Goal: Transaction & Acquisition: Purchase product/service

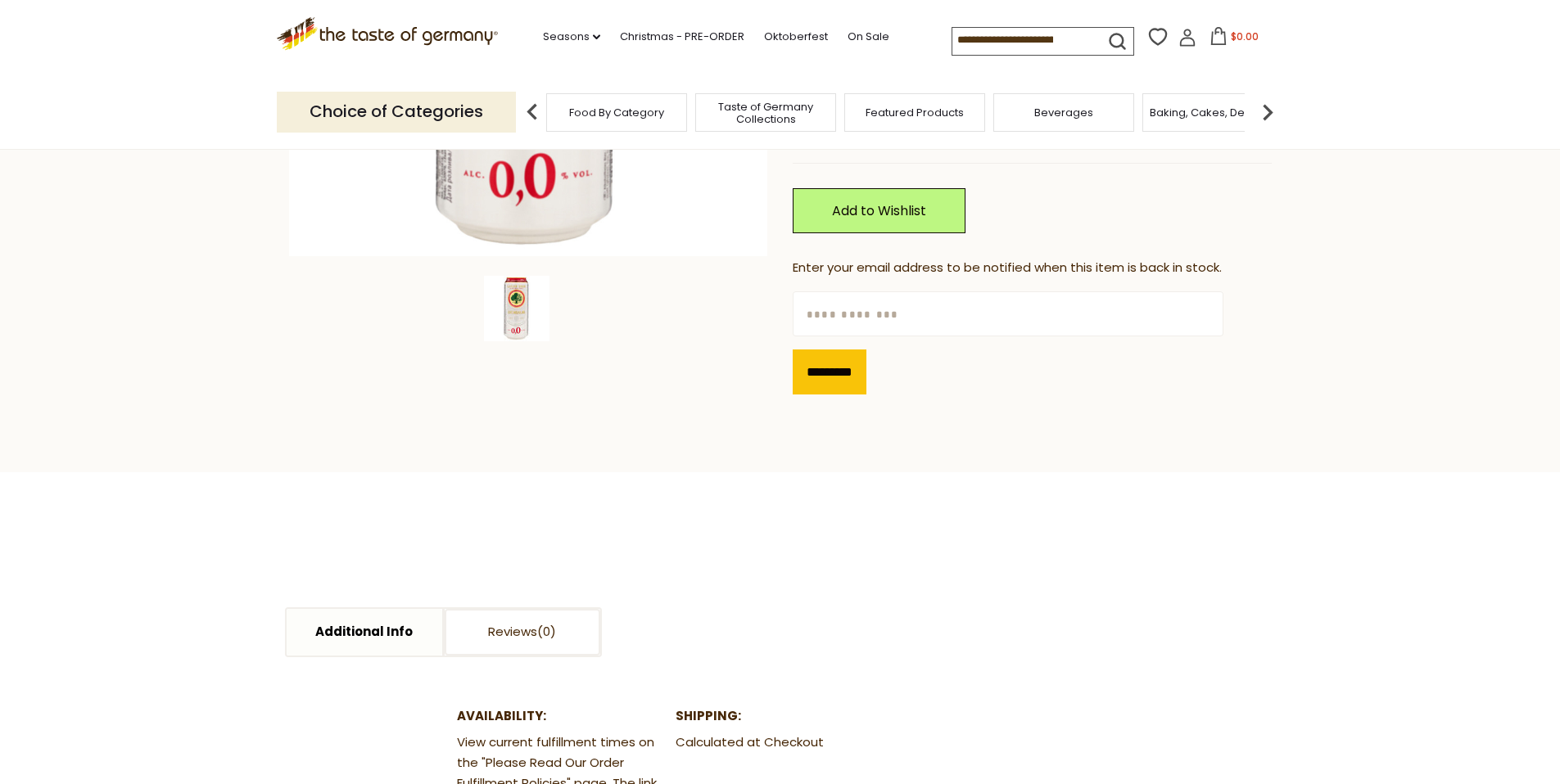
scroll to position [468, 0]
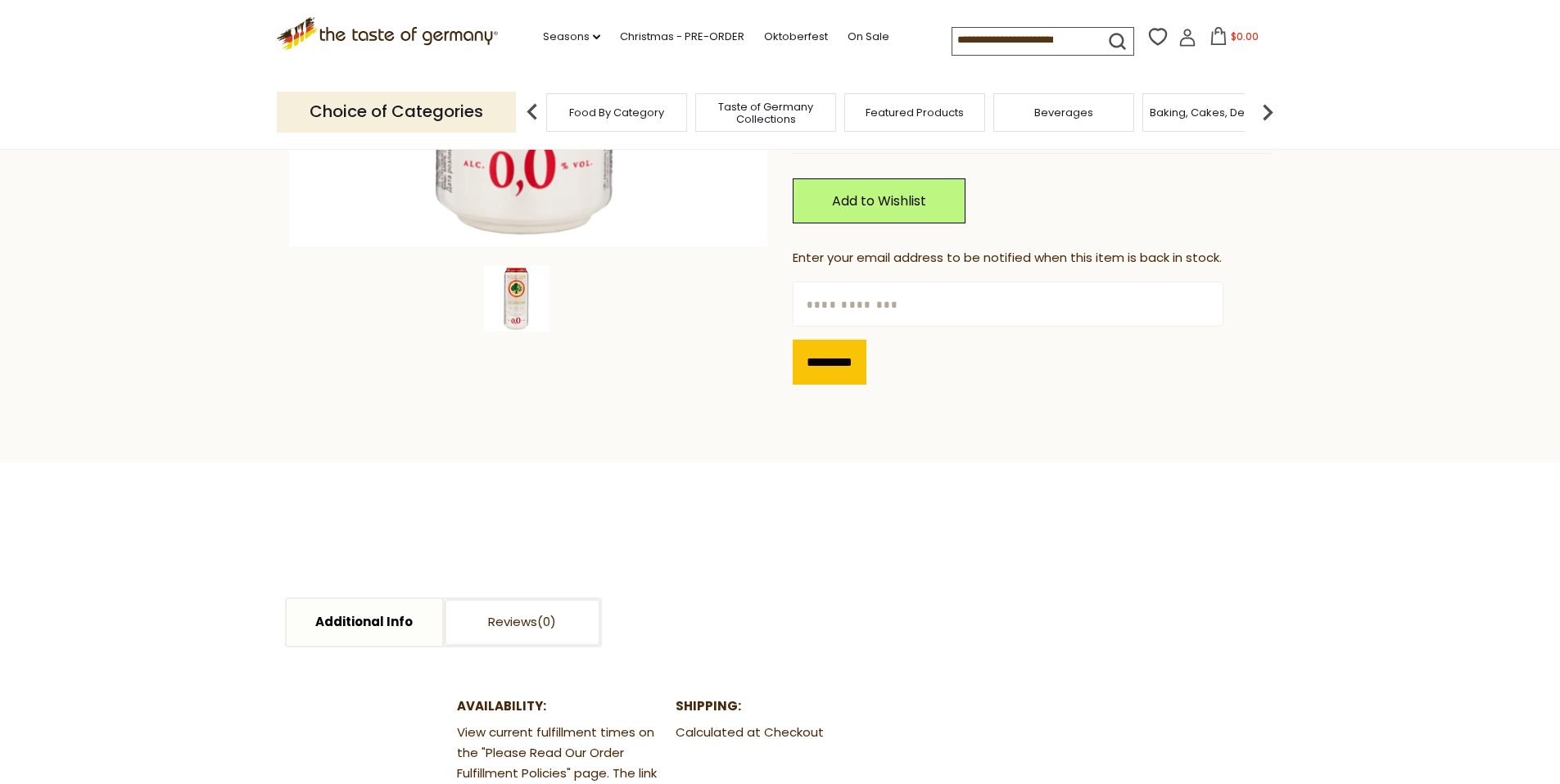
click at [843, 327] on input "text" at bounding box center [1008, 304] width 431 height 45
type input "**********"
click at [828, 385] on input "*********" at bounding box center [829, 363] width 74 height 45
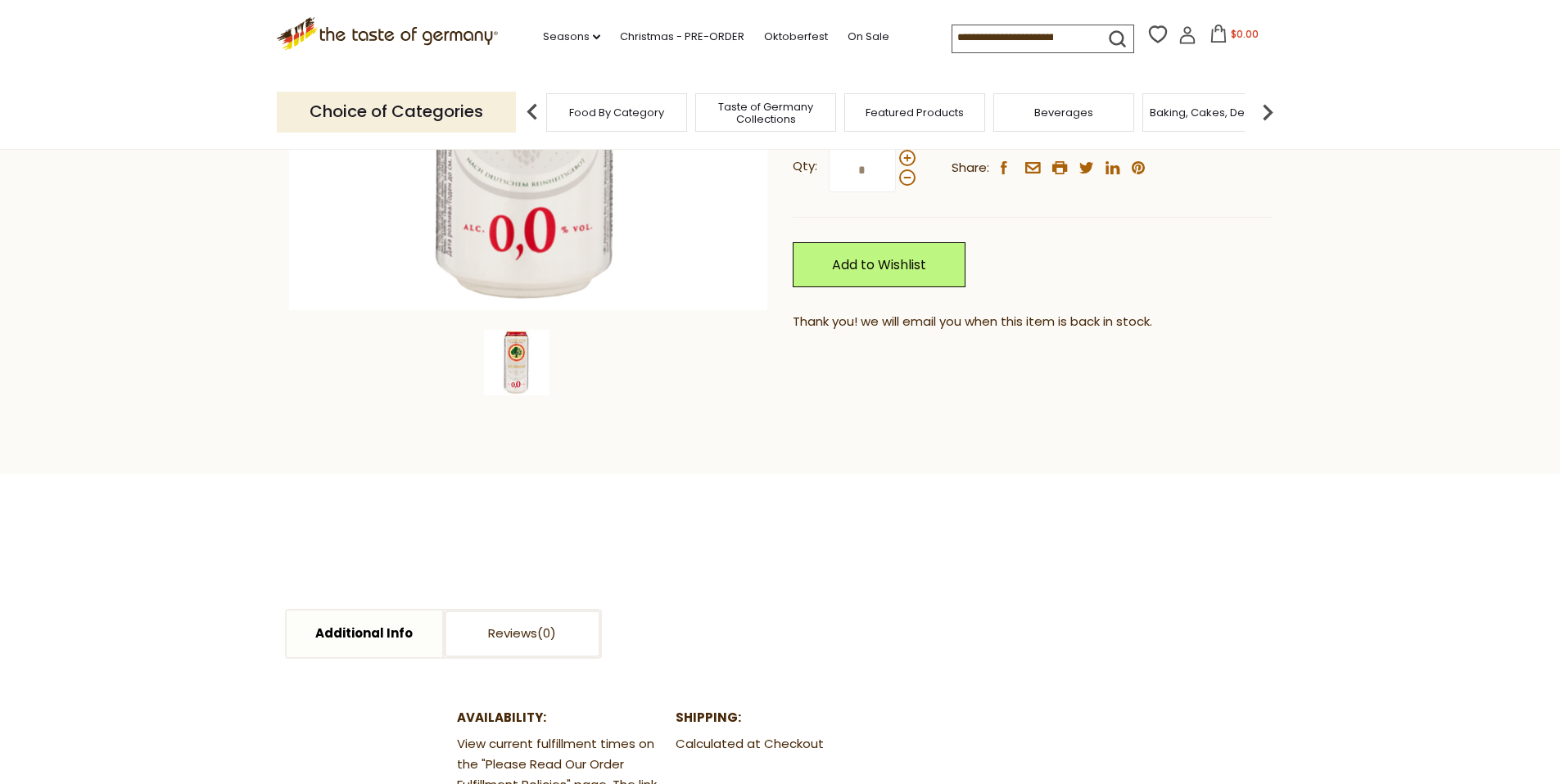
scroll to position [0, 0]
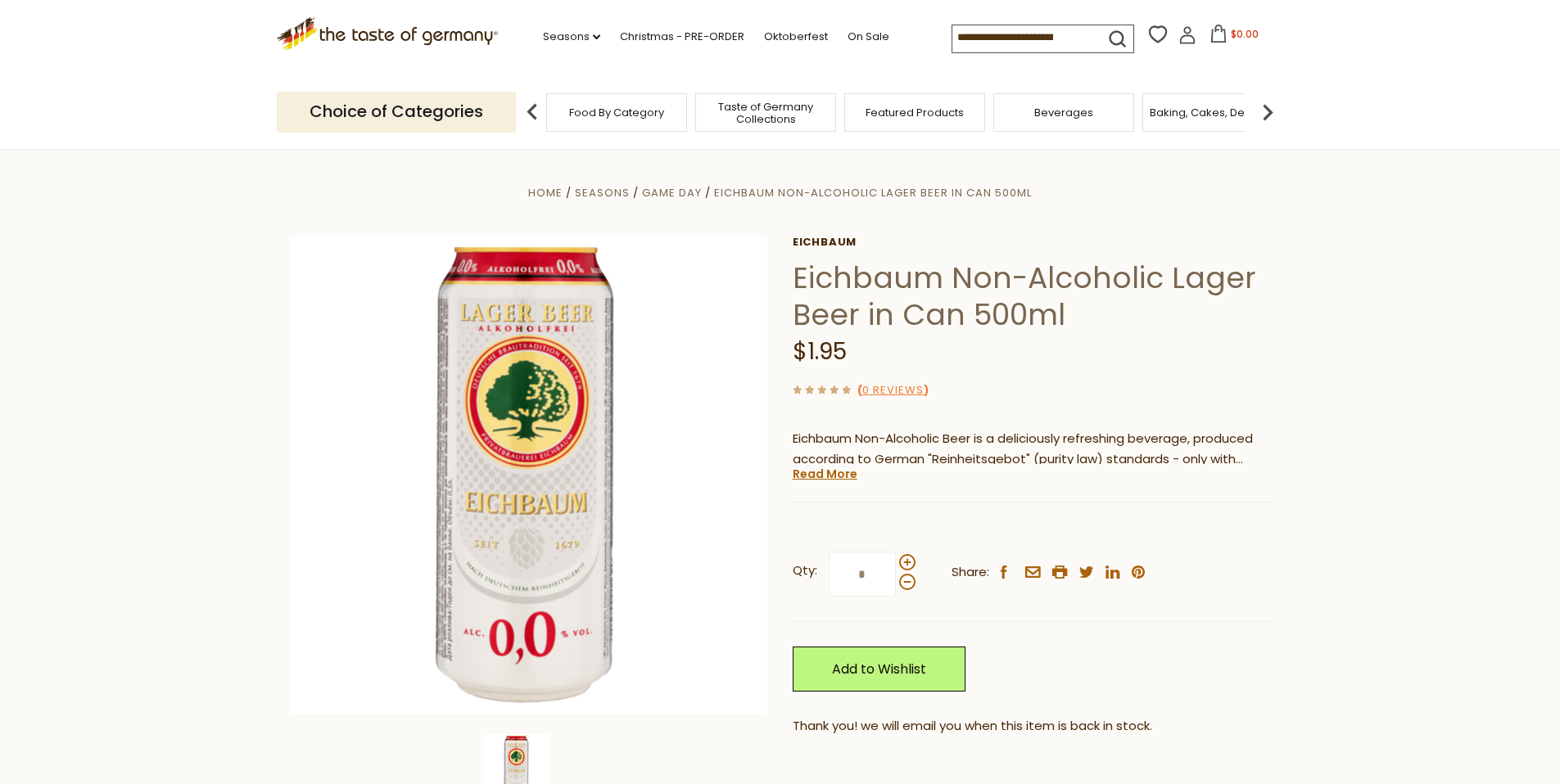
click at [921, 112] on span "Featured Products" at bounding box center [914, 113] width 98 height 12
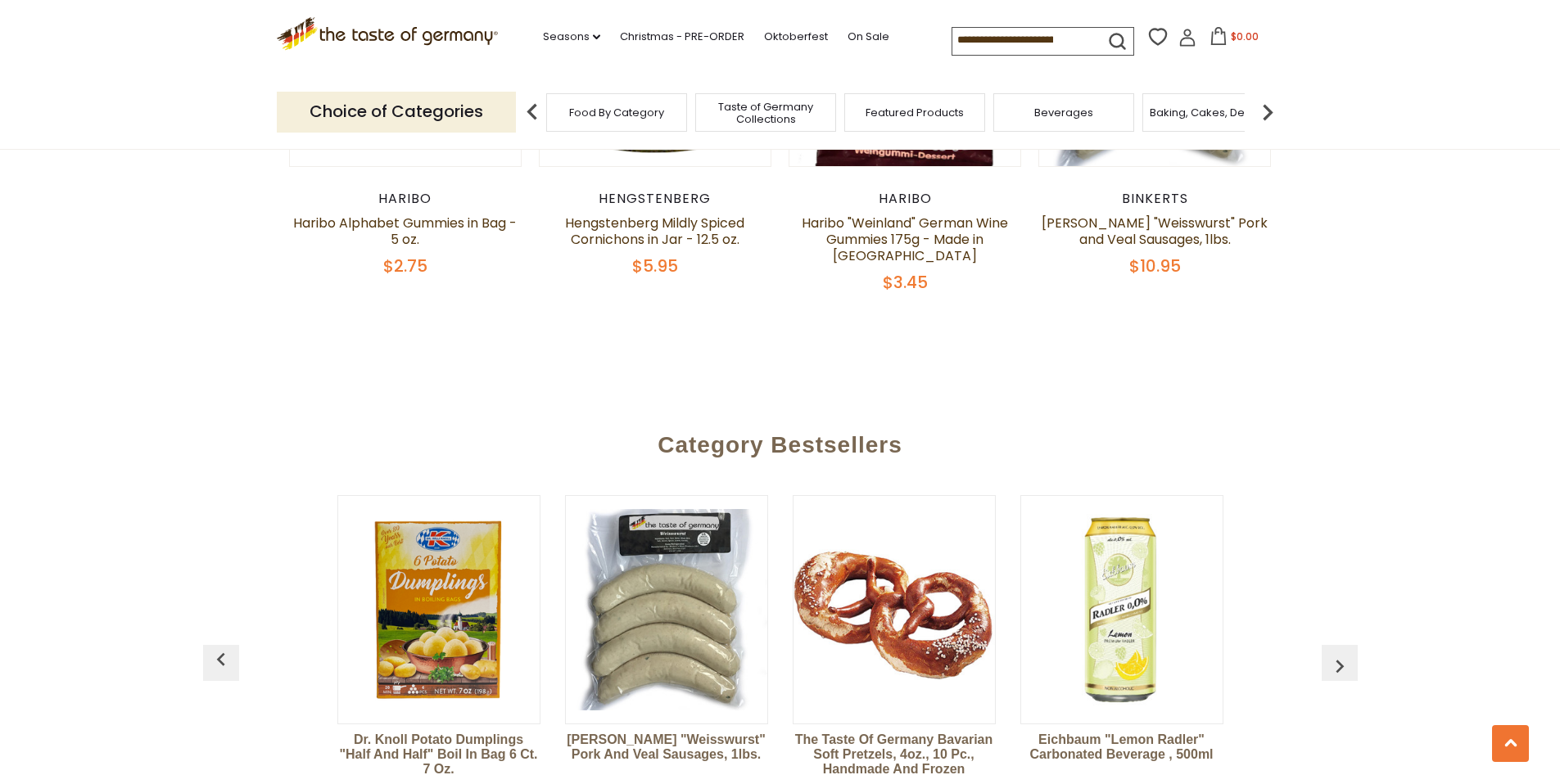
scroll to position [1485, 0]
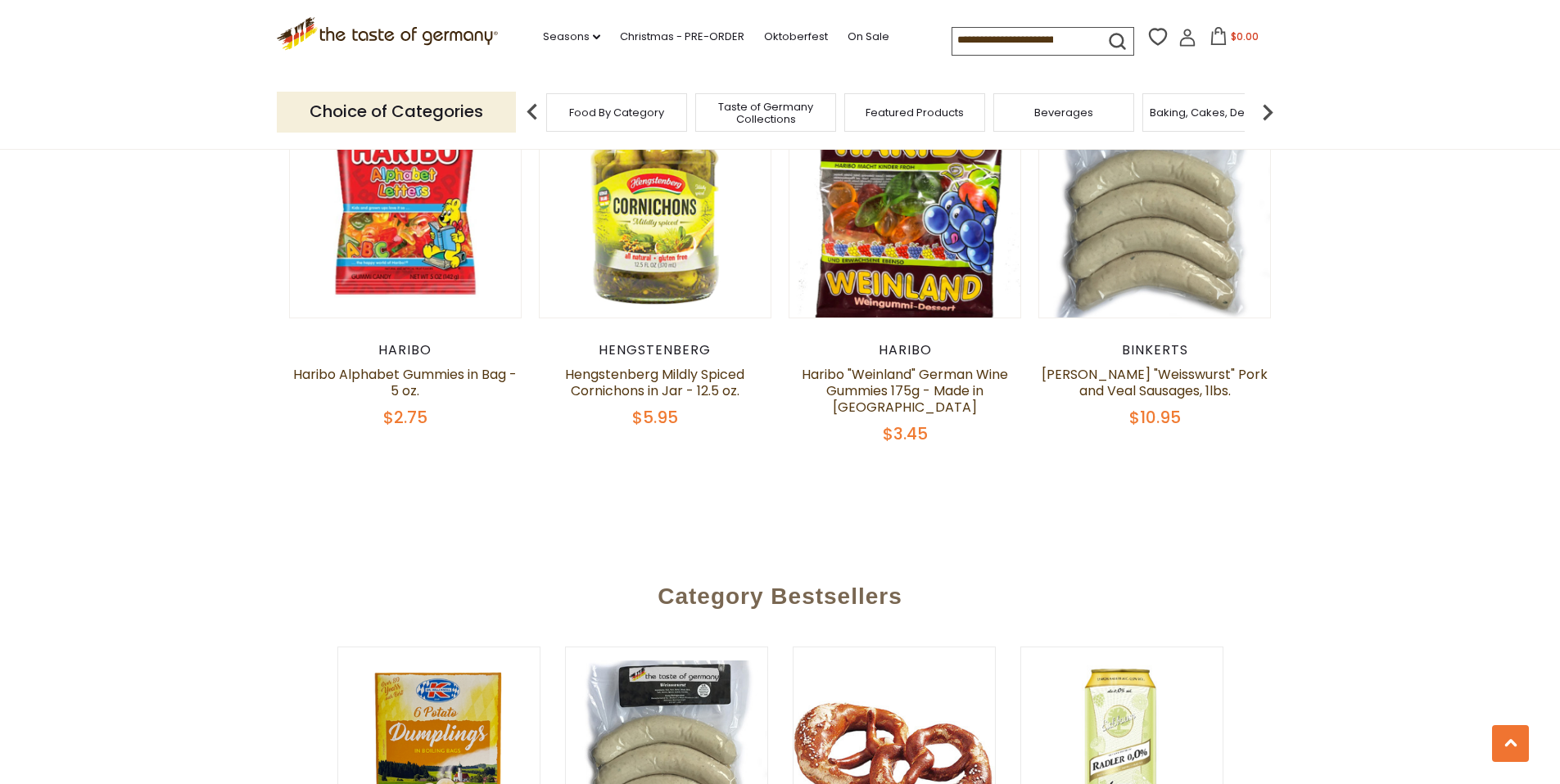
click at [1075, 107] on span "Beverages" at bounding box center [1064, 113] width 59 height 12
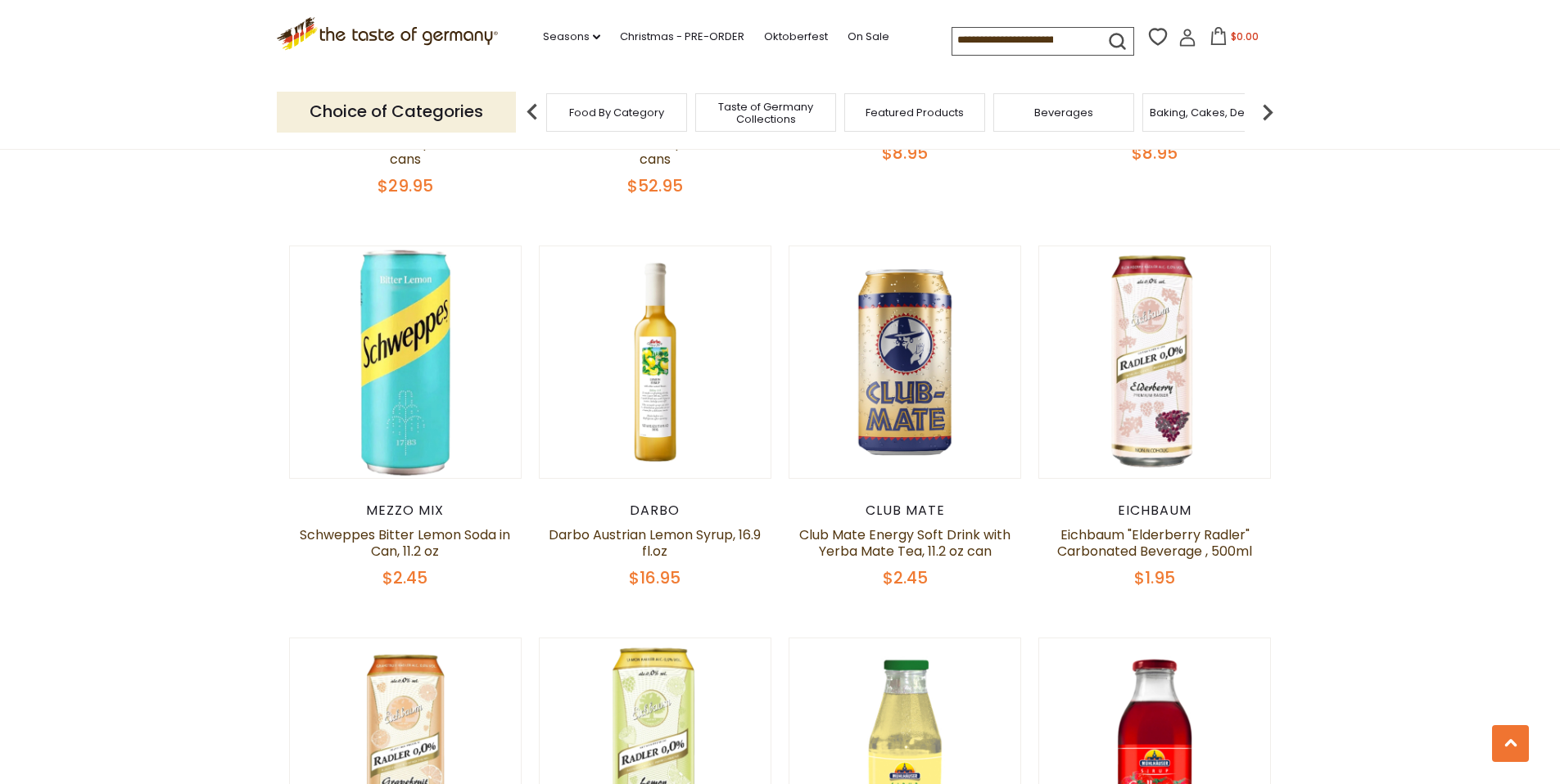
scroll to position [890, 0]
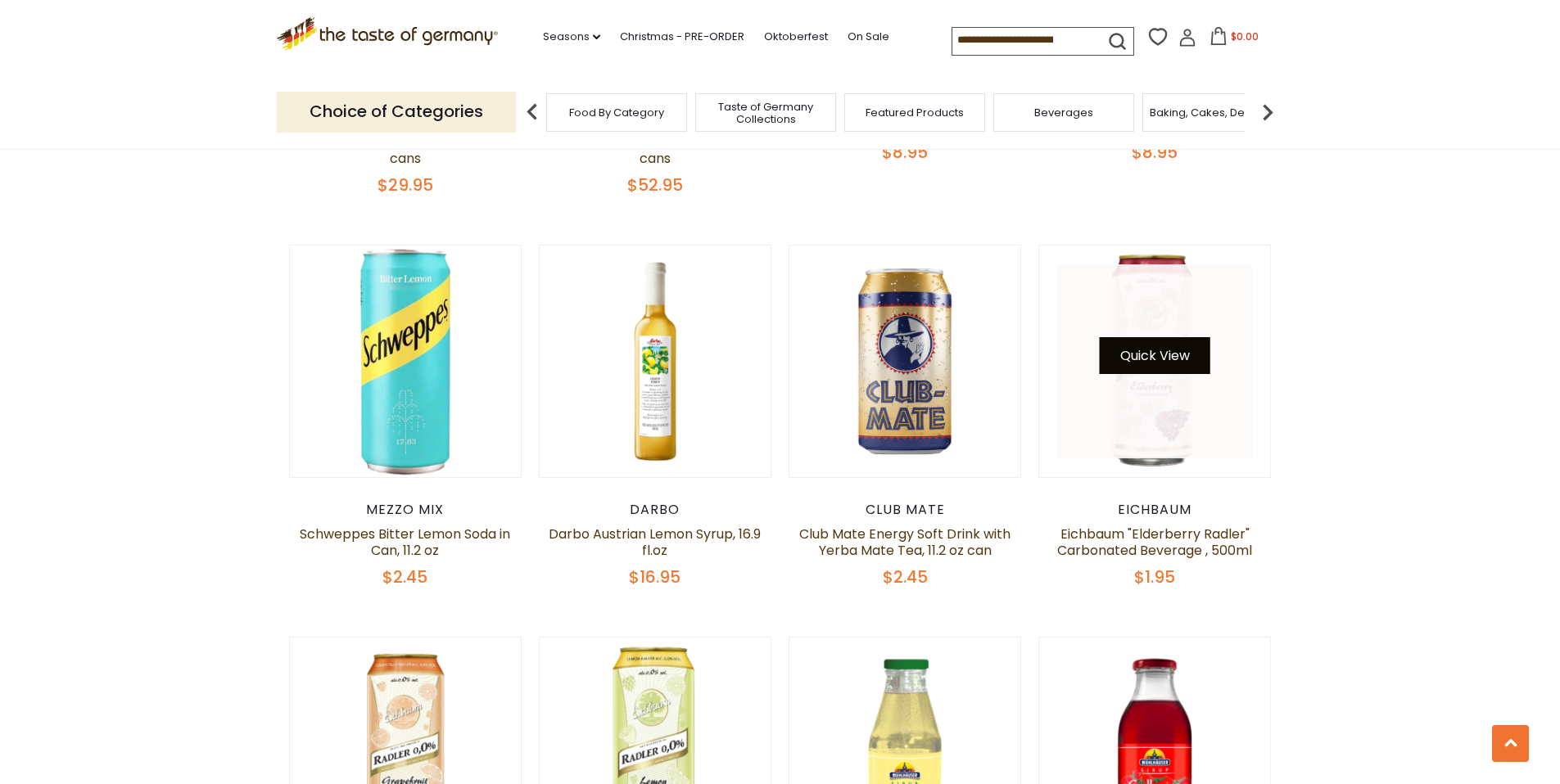
click at [1157, 374] on button "Quick View" at bounding box center [1155, 356] width 110 height 36
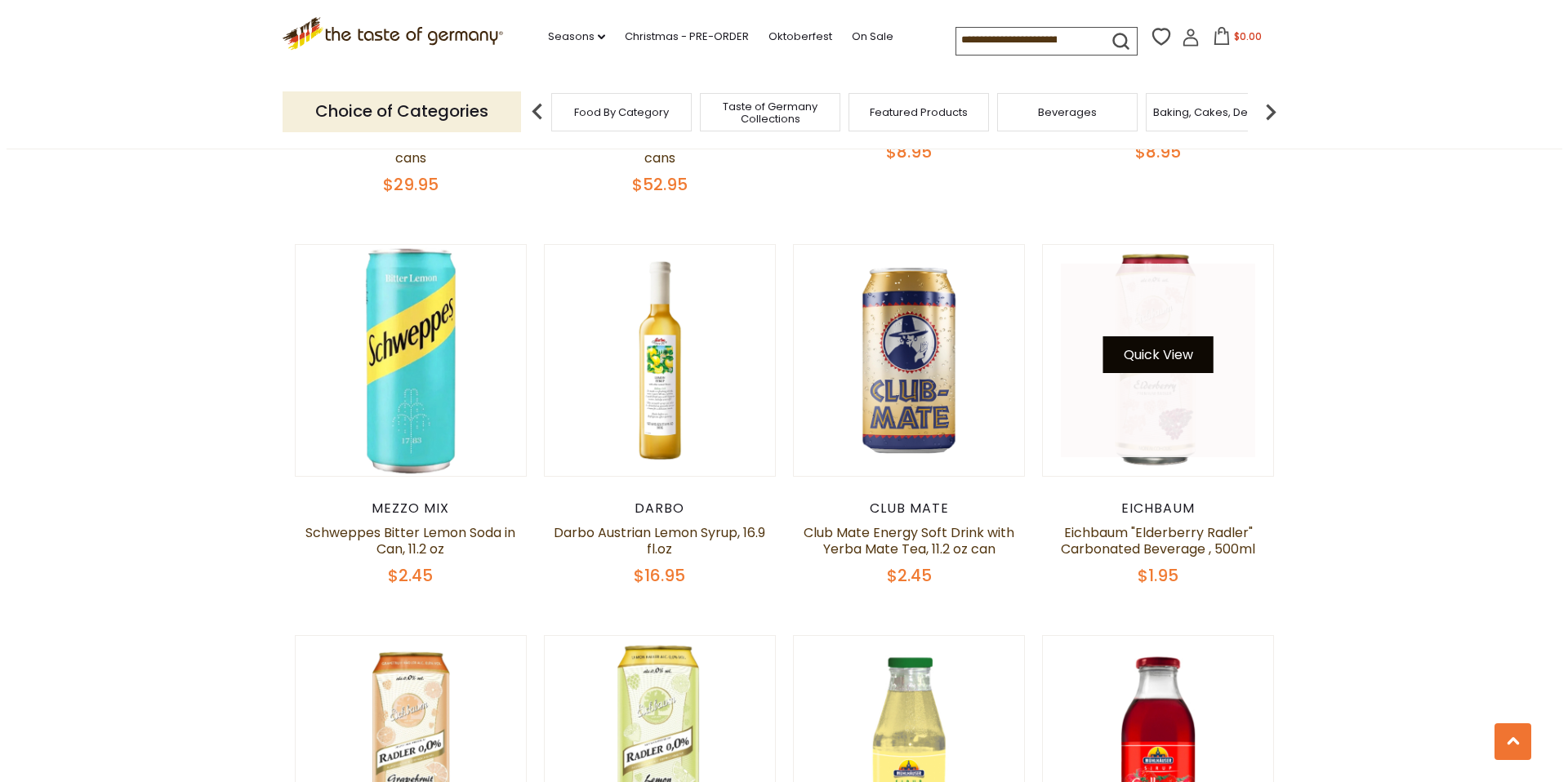
scroll to position [891, 0]
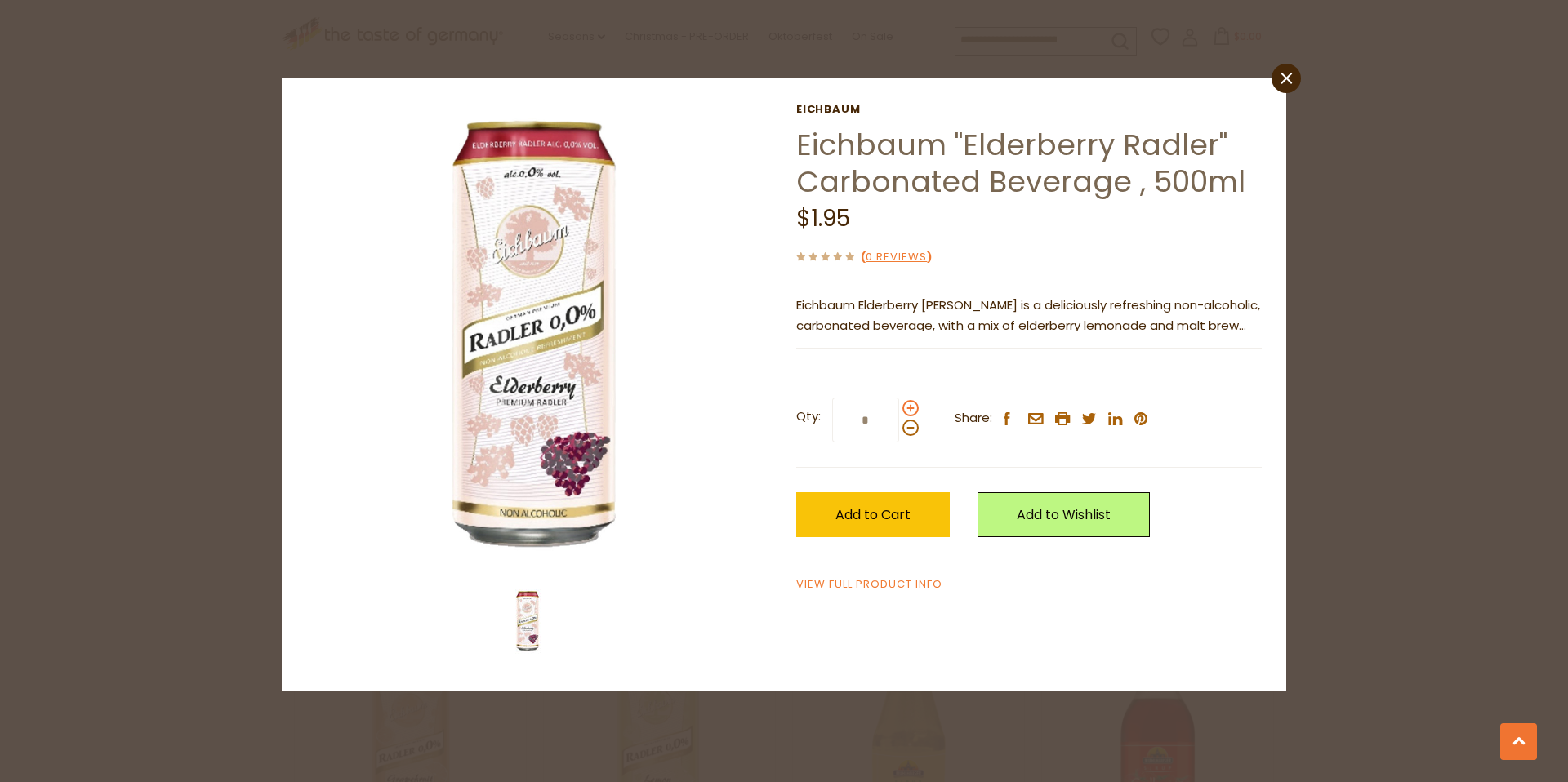
click at [910, 416] on span at bounding box center [910, 408] width 16 height 16
click at [899, 443] on input "*" at bounding box center [865, 420] width 67 height 45
click at [911, 416] on span at bounding box center [910, 408] width 16 height 16
click at [899, 443] on input "*" at bounding box center [865, 420] width 67 height 45
click at [911, 416] on span at bounding box center [910, 408] width 16 height 16
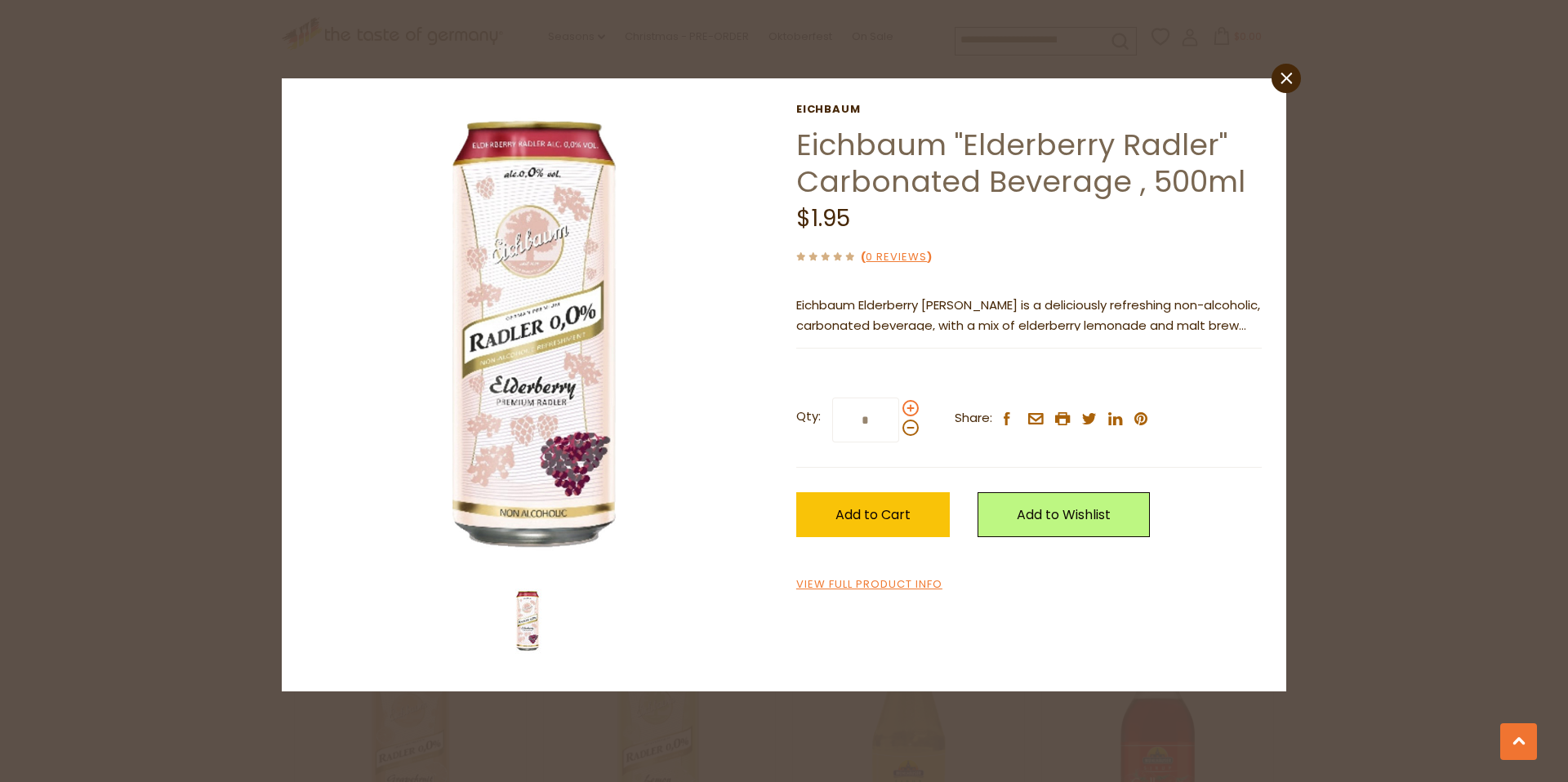
click at [899, 443] on input "*" at bounding box center [865, 420] width 67 height 45
click at [911, 416] on span at bounding box center [910, 408] width 16 height 16
click at [899, 443] on input "*" at bounding box center [865, 420] width 67 height 45
click at [911, 416] on span at bounding box center [910, 408] width 16 height 16
click at [899, 443] on input "*" at bounding box center [865, 420] width 67 height 45
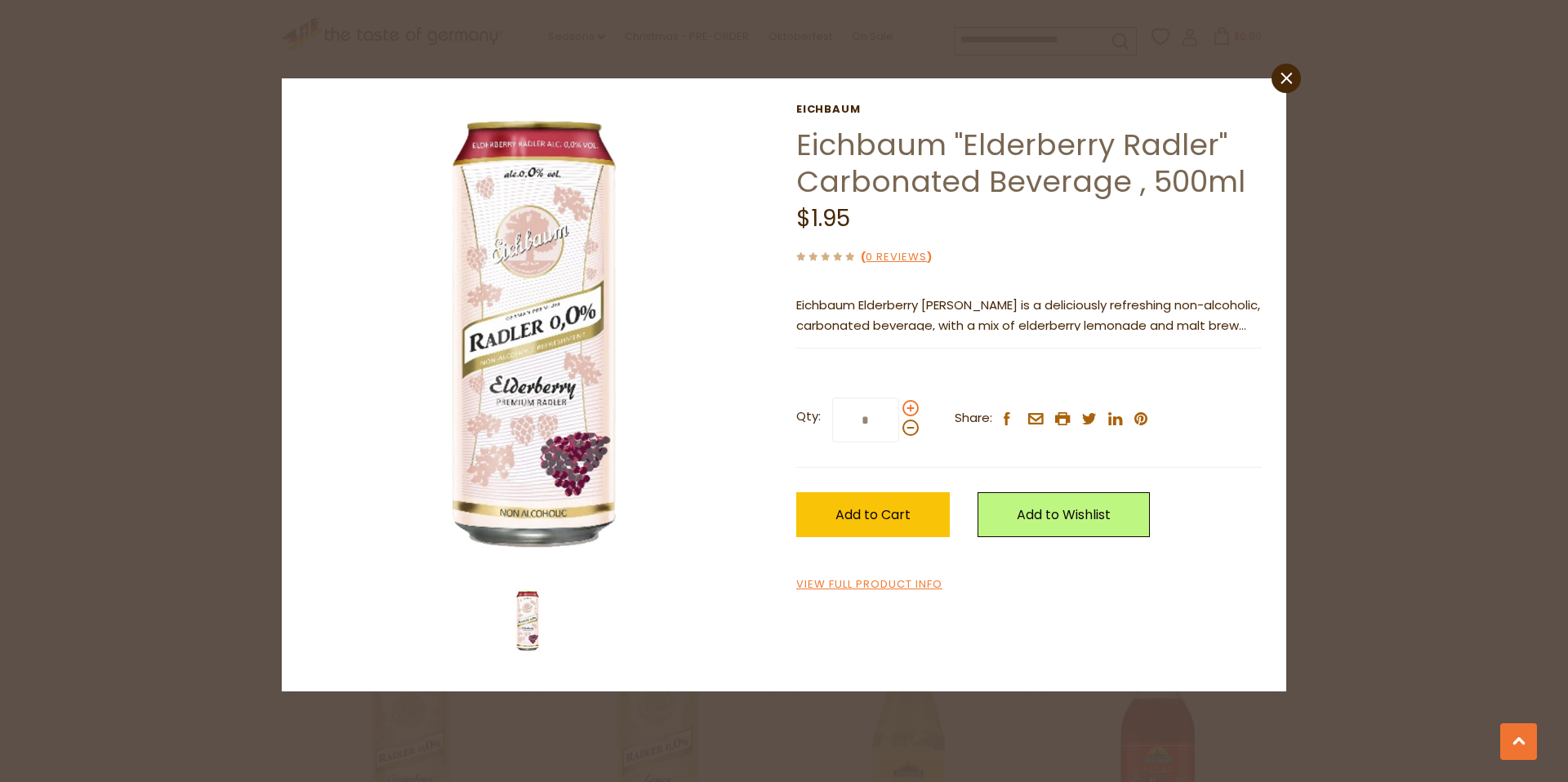
type input "*"
click at [884, 524] on span "Add to Cart" at bounding box center [873, 515] width 75 height 19
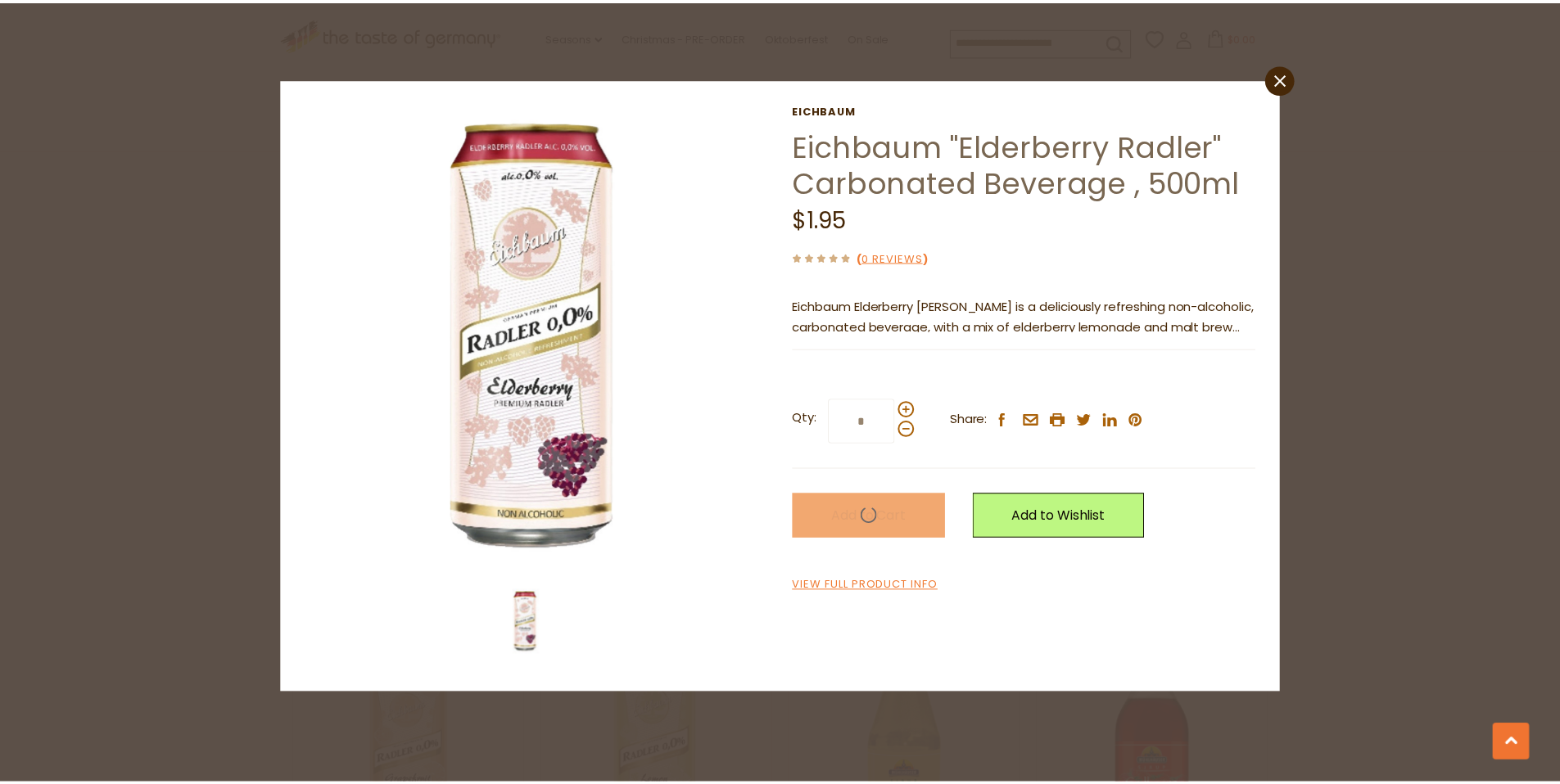
scroll to position [890, 0]
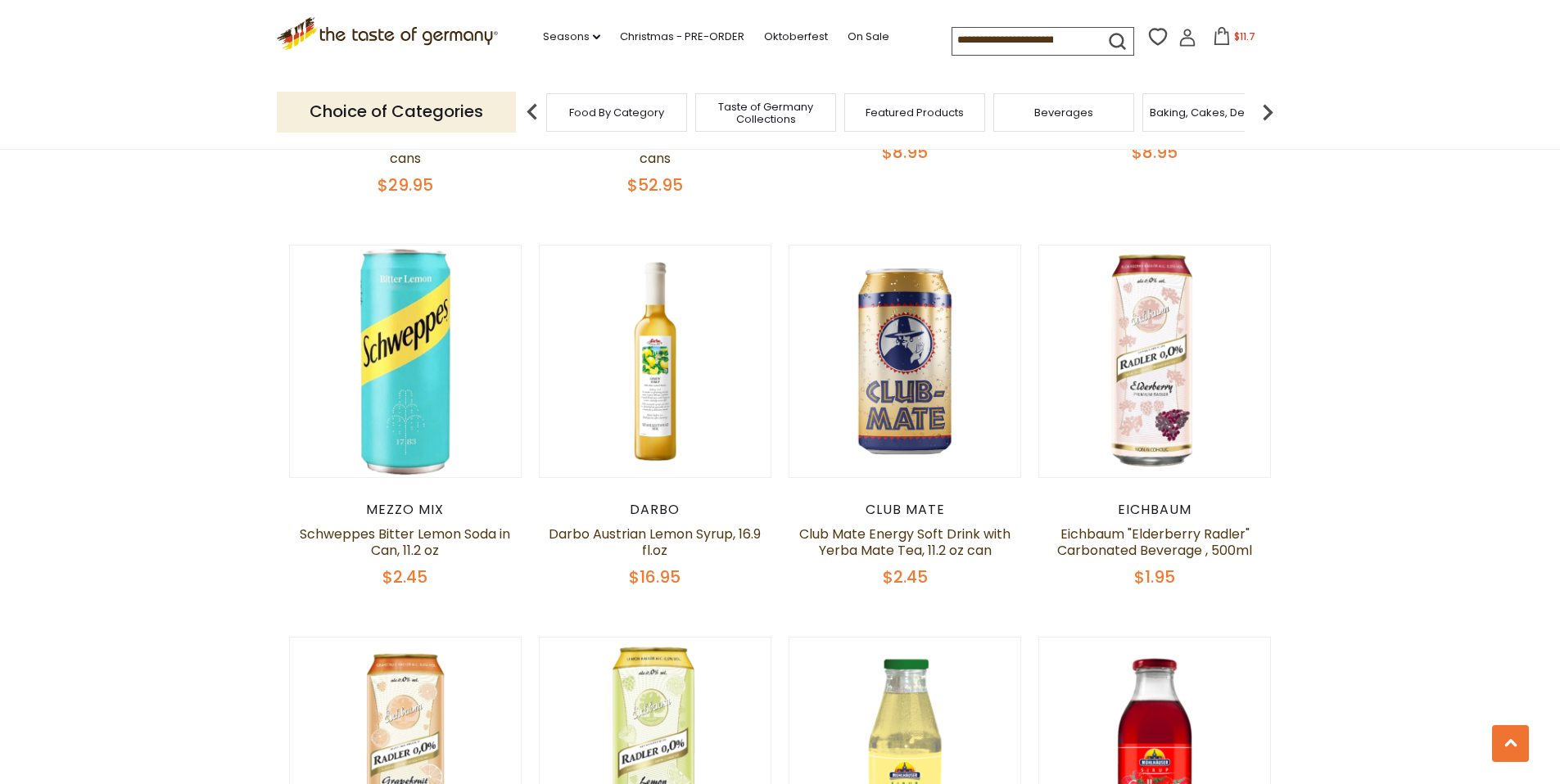
click at [1225, 34] on icon at bounding box center [1222, 36] width 15 height 18
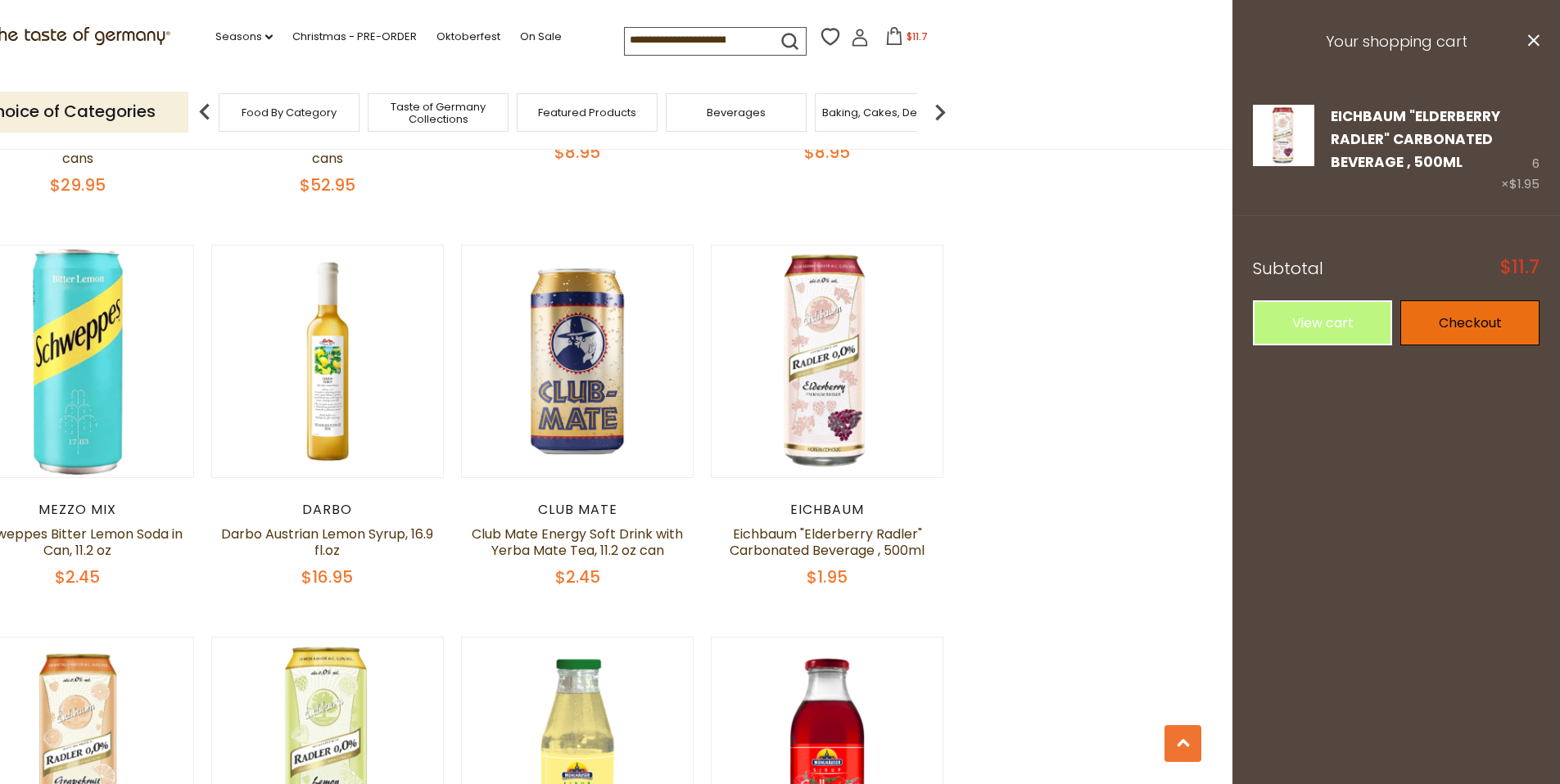
click at [1461, 345] on link "Checkout" at bounding box center [1470, 323] width 139 height 45
